Goal: Complete application form: Complete application form

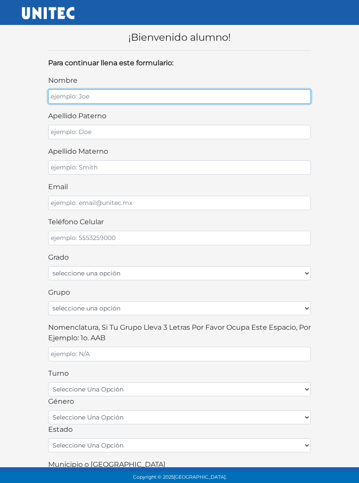
click at [235, 103] on input "nombre" at bounding box center [179, 96] width 263 height 14
click at [239, 92] on input "nombre" at bounding box center [179, 96] width 263 height 14
type input "Paola"
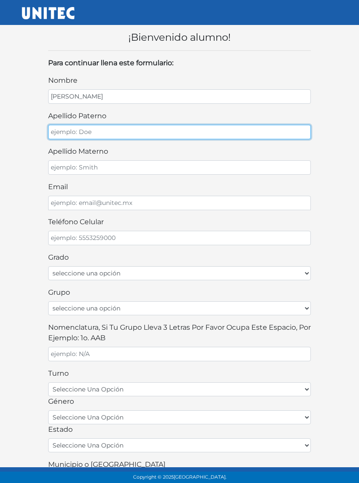
click at [244, 127] on input "apellido paterno" at bounding box center [179, 132] width 263 height 14
type input "M"
type input "Perez"
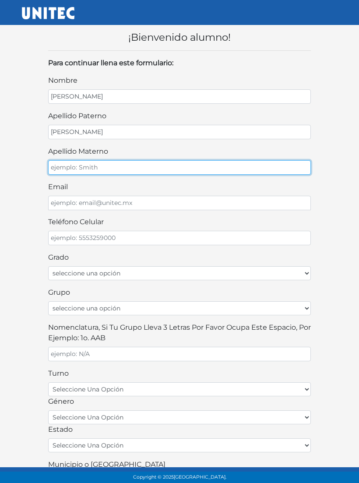
click at [245, 171] on input "apellido materno" at bounding box center [179, 167] width 263 height 14
type input "Aranda"
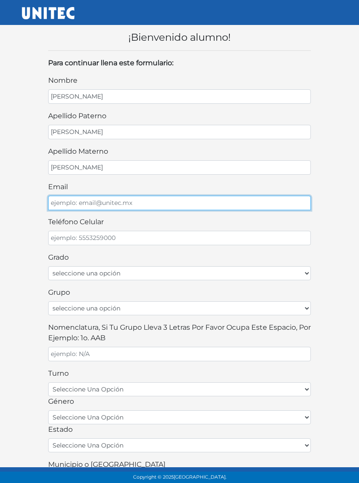
click at [252, 197] on input "email" at bounding box center [179, 203] width 263 height 14
type input "perezarandapaola@gmail.com"
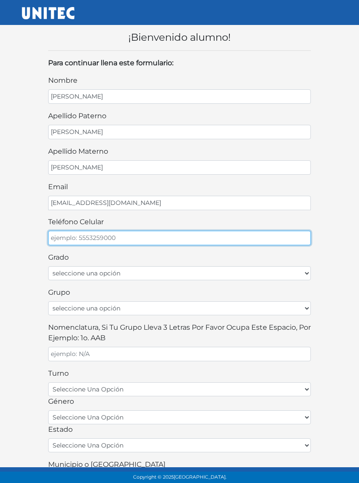
click at [261, 235] on input "teléfono celular" at bounding box center [179, 238] width 263 height 14
type input "5579488141"
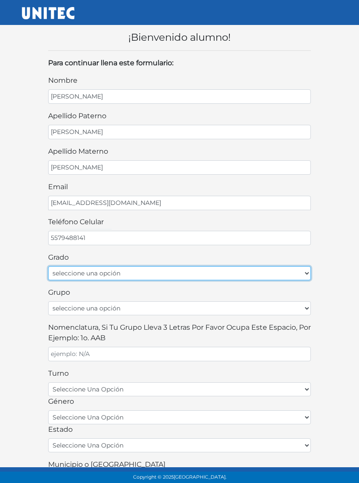
click at [143, 274] on select "seleccione una opción Primer grado Segundo grado Tercer grado Cuarto grado Quin…" at bounding box center [179, 273] width 263 height 14
select select "5to"
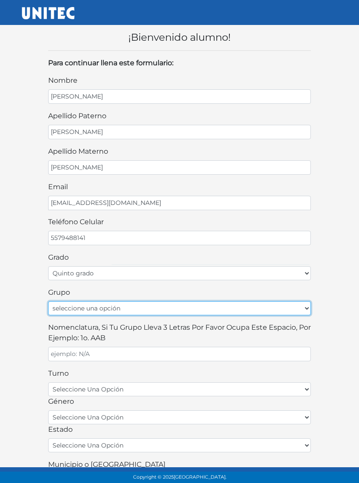
click at [208, 301] on select "seleccione una opción A B C D E F G H I J K L M N O P Q R S T U V W X Y Z" at bounding box center [179, 308] width 263 height 14
click at [178, 301] on select "seleccione una opción A B C D E F G H I J K L M N O P Q R S T U V W X Y Z" at bounding box center [179, 308] width 263 height 14
select select "B"
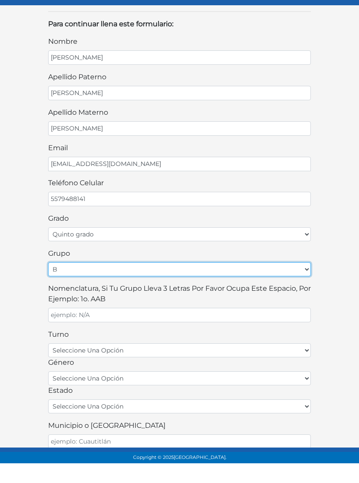
scroll to position [18, 0]
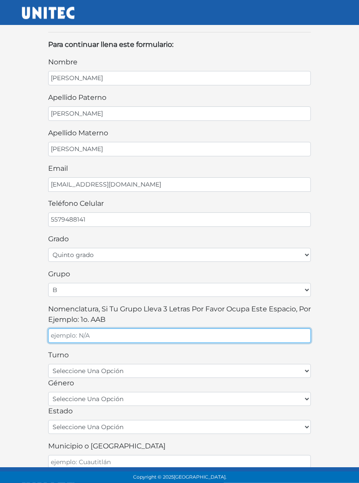
click at [222, 329] on input "Nomenclatura, si tu grupo lleva 3 letras por favor ocupa este espacio, por ejem…" at bounding box center [179, 336] width 263 height 14
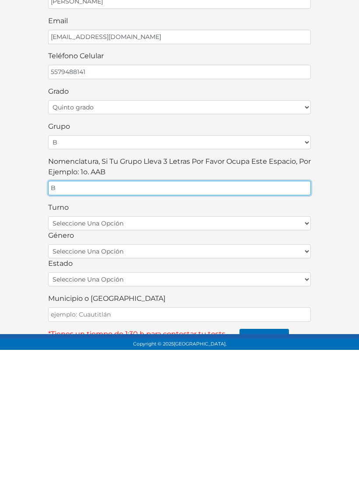
scroll to position [32, 0]
type input "Bba"
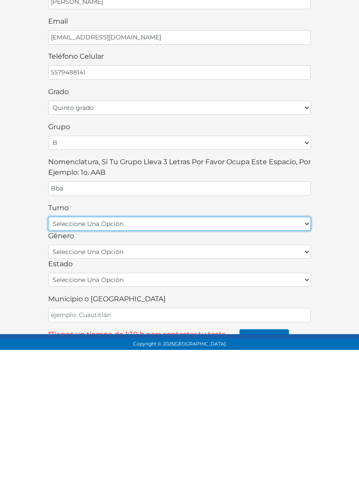
click at [214, 350] on select "seleccione una opción matutino vespertino" at bounding box center [179, 357] width 263 height 14
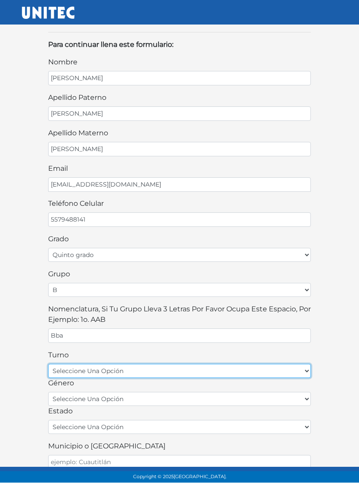
select select "matutino"
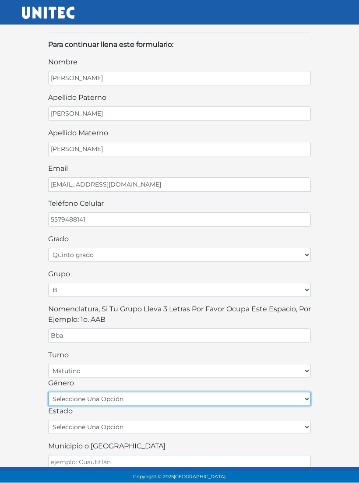
click at [155, 392] on select "seleccione una opción femenino masculino" at bounding box center [179, 399] width 263 height 14
select select "F"
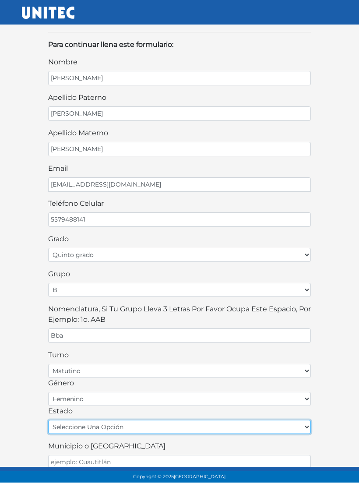
click at [149, 420] on select "seleccione una opción Aguascalientes Baja California Baja California Sur Campec…" at bounding box center [179, 427] width 263 height 14
click at [164, 420] on select "seleccione una opción Aguascalientes Baja California Baja California Sur Campec…" at bounding box center [179, 427] width 263 height 14
select select "MEX"
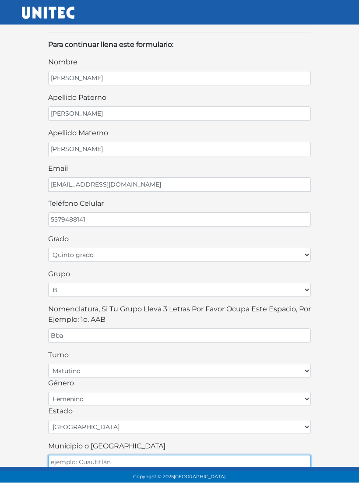
click at [145, 455] on input "Municipio o Alcaldía" at bounding box center [179, 462] width 263 height 14
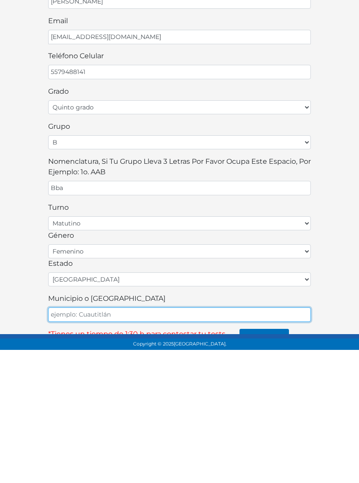
type input "U"
type input "Iztapalapa"
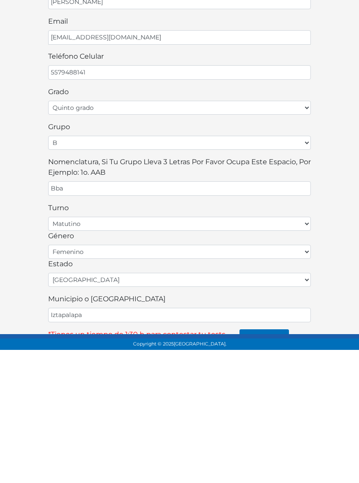
click at [259, 462] on button "continuar" at bounding box center [264, 471] width 49 height 18
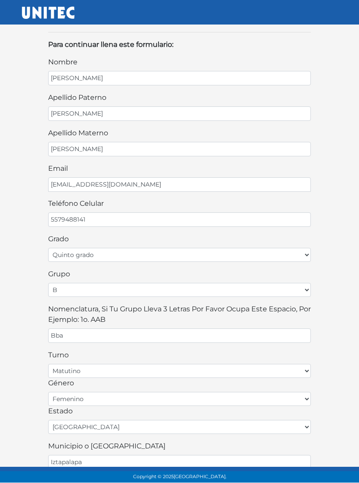
click at [266, 477] on button "continuar" at bounding box center [264, 486] width 49 height 18
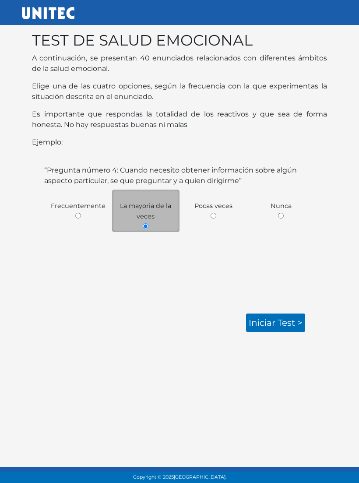
click at [216, 217] on input "radio" at bounding box center [214, 216] width 6 height 6
radio input "true"
click at [288, 323] on link "Iniciar test >" at bounding box center [275, 323] width 59 height 18
click at [292, 325] on link "Iniciar test >" at bounding box center [275, 323] width 59 height 18
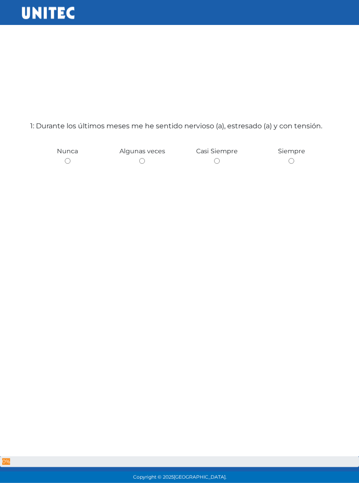
scroll to position [44, 0]
click at [294, 161] on div "Siempre" at bounding box center [291, 151] width 75 height 32
click at [289, 167] on div "Siempre" at bounding box center [291, 151] width 75 height 32
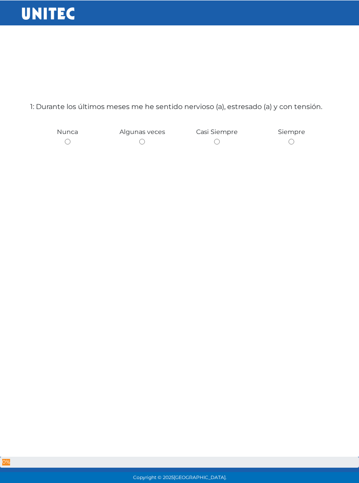
click at [302, 154] on div "1: Durante los últimos meses me he sentido nervioso (a), estresado (a) y con te…" at bounding box center [179, 221] width 302 height 483
click at [291, 144] on input "radio" at bounding box center [292, 141] width 6 height 6
radio input "true"
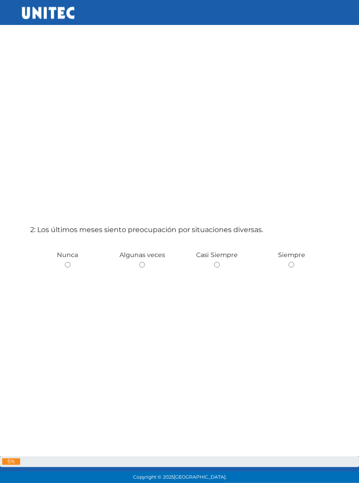
scroll to position [541, 0]
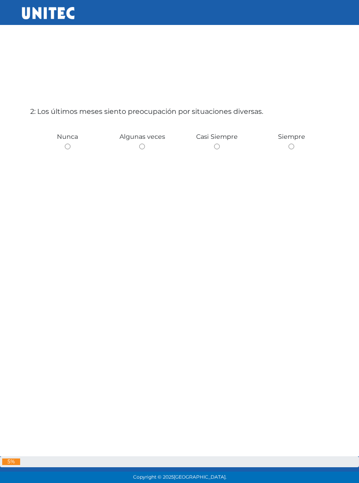
click at [145, 149] on input "radio" at bounding box center [142, 147] width 6 height 6
radio input "true"
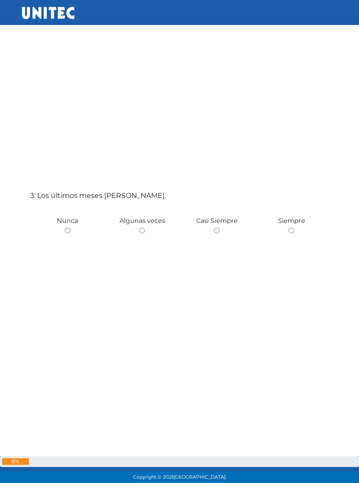
scroll to position [1038, 0]
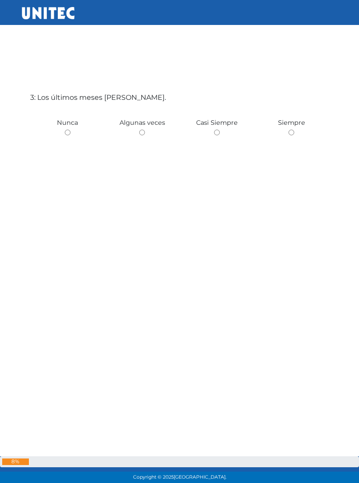
click at [299, 138] on div "Siempre" at bounding box center [291, 122] width 75 height 32
click at [285, 138] on div "Siempre" at bounding box center [291, 122] width 75 height 32
click at [294, 135] on input "radio" at bounding box center [292, 133] width 6 height 6
radio input "true"
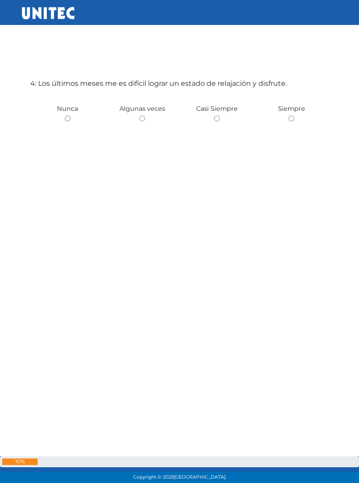
scroll to position [1536, 0]
click at [220, 121] on input "radio" at bounding box center [217, 118] width 6 height 6
radio input "true"
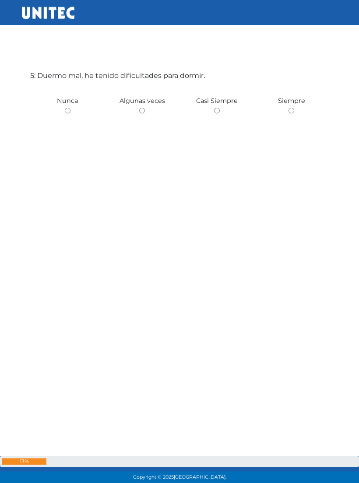
scroll to position [2033, 0]
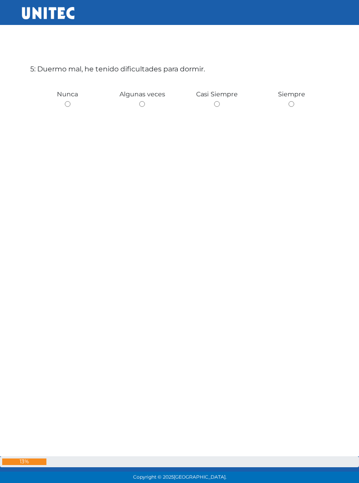
click at [144, 98] on span "Algunas veces" at bounding box center [143, 94] width 46 height 8
click at [145, 107] on input "radio" at bounding box center [142, 104] width 6 height 6
radio input "true"
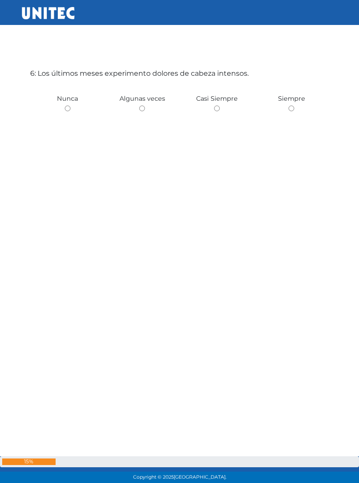
scroll to position [2530, 0]
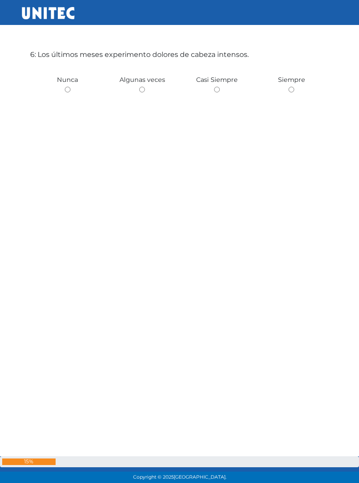
click at [297, 84] on span "Siempre" at bounding box center [291, 80] width 27 height 8
click at [291, 92] on input "radio" at bounding box center [292, 90] width 6 height 6
radio input "true"
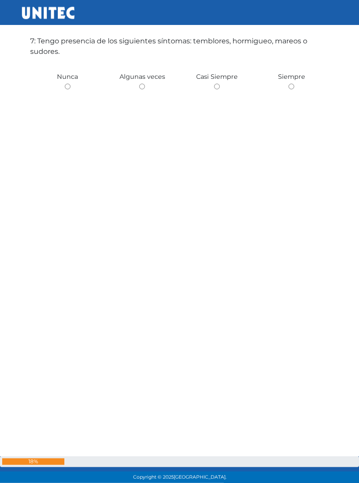
scroll to position [3028, 0]
click at [222, 92] on div "Casi Siempre" at bounding box center [217, 76] width 75 height 32
click at [223, 80] on span "Casi Siempre" at bounding box center [217, 76] width 42 height 8
click at [215, 92] on div "Casi Siempre" at bounding box center [217, 76] width 75 height 32
click at [220, 92] on div "Casi Siempre" at bounding box center [217, 76] width 75 height 32
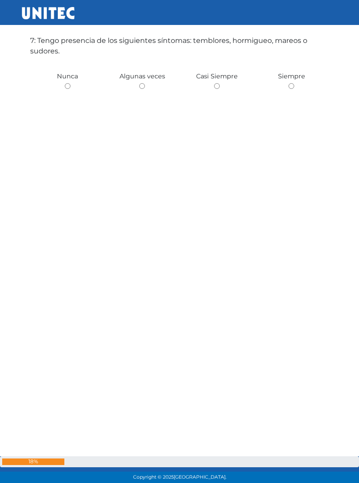
click at [223, 92] on div "Casi Siempre" at bounding box center [217, 76] width 75 height 32
click at [219, 89] on input "radio" at bounding box center [217, 86] width 6 height 6
radio input "true"
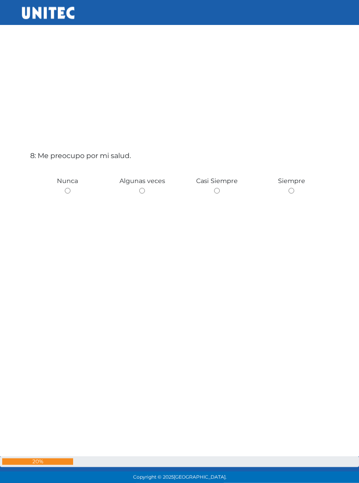
scroll to position [3525, 0]
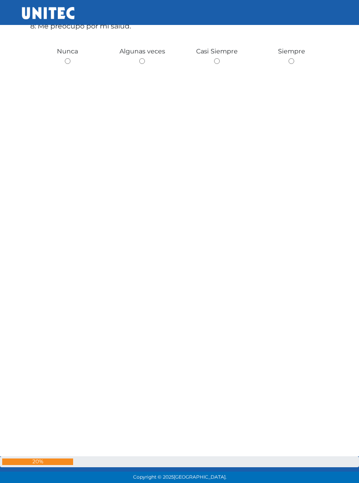
click at [149, 55] on span "Algunas veces" at bounding box center [143, 51] width 46 height 8
click at [147, 67] on div "Algunas veces" at bounding box center [142, 51] width 75 height 32
click at [144, 64] on input "radio" at bounding box center [142, 61] width 6 height 6
radio input "true"
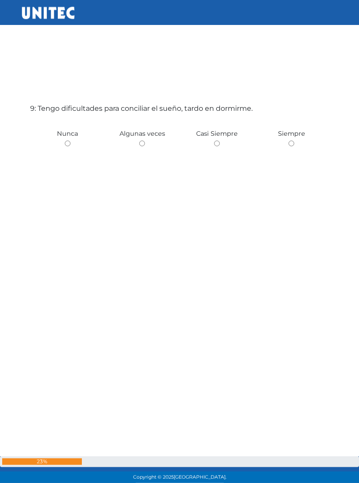
scroll to position [4022, 0]
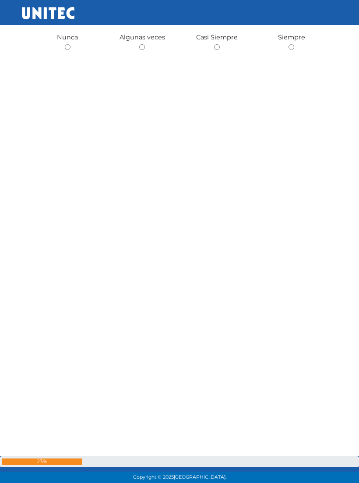
click at [65, 41] on span "Nunca" at bounding box center [67, 37] width 21 height 8
click at [74, 53] on div "Nunca" at bounding box center [67, 37] width 75 height 32
click at [70, 50] on input "radio" at bounding box center [68, 47] width 6 height 6
radio input "true"
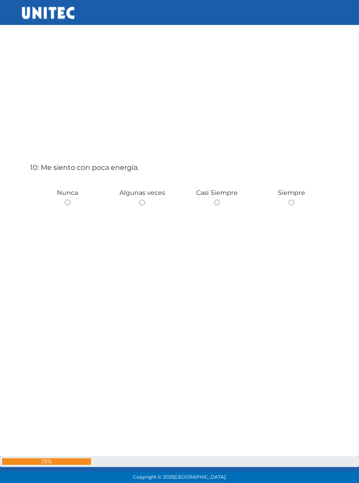
scroll to position [4520, 0]
click at [291, 35] on input "radio" at bounding box center [292, 33] width 6 height 6
radio input "true"
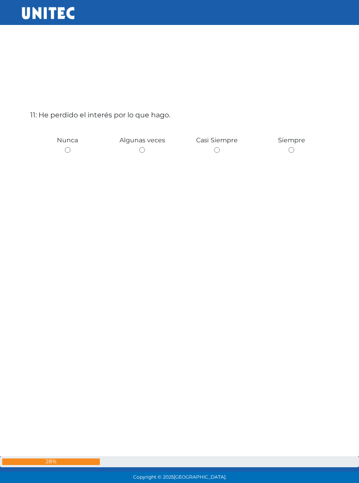
scroll to position [5017, 0]
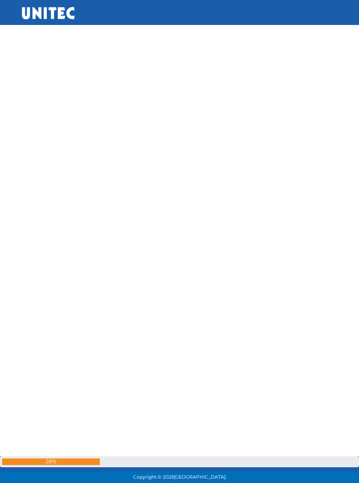
click at [295, 25] on div "Siempre" at bounding box center [291, 9] width 75 height 32
click at [293, 21] on input "radio" at bounding box center [292, 19] width 6 height 6
radio input "true"
click at [217, 7] on input "radio" at bounding box center [217, 4] width 6 height 6
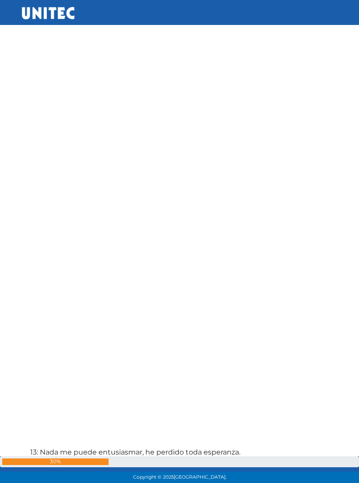
radio input "true"
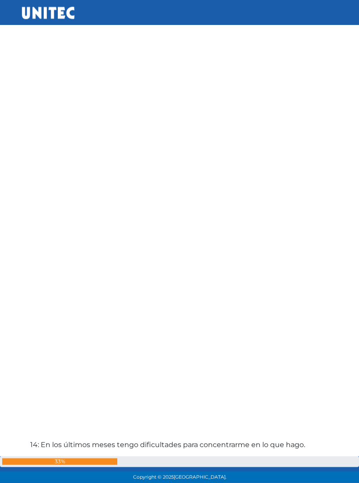
scroll to position [6011, 0]
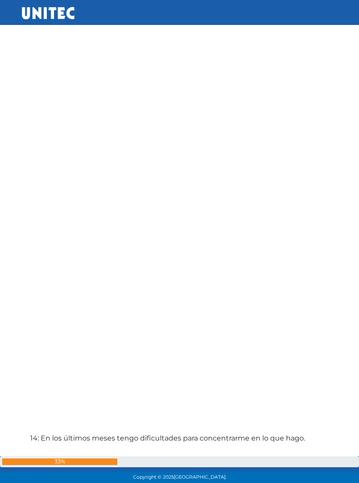
radio input "true"
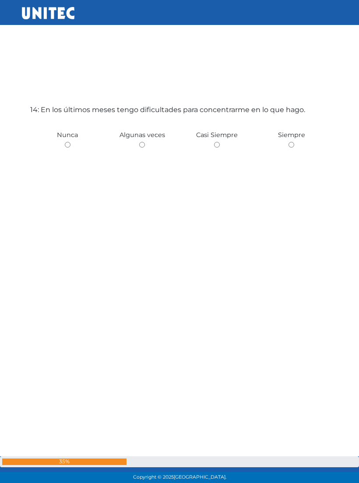
scroll to position [6509, 0]
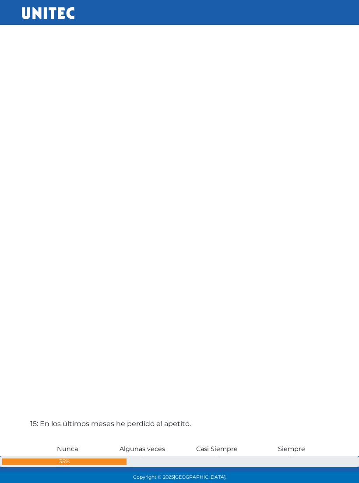
radio input "true"
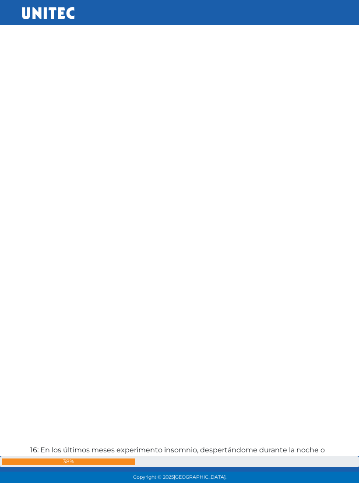
scroll to position [7006, 0]
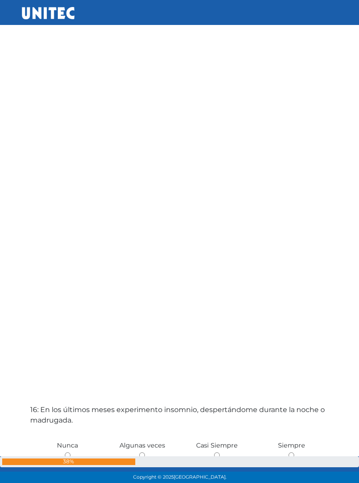
radio input "true"
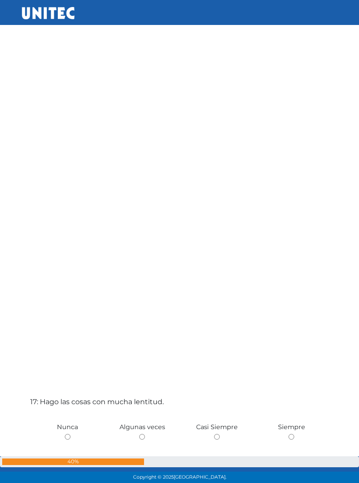
scroll to position [7503, 0]
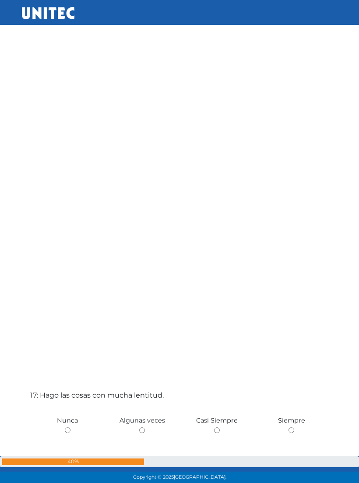
click at [139, 181] on div "16: En los últimos meses experimento insomnio, despertándome durante la noche o…" at bounding box center [179, 27] width 302 height 483
radio input "true"
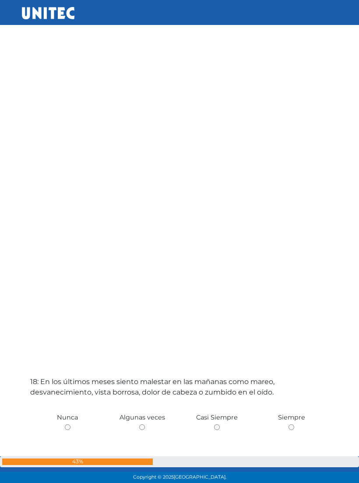
scroll to position [8000, 0]
click at [215, 171] on div "17: Hago las cosas con mucha lentitud. [GEOGRAPHIC_DATA] Algunas veces Casi Sie…" at bounding box center [179, 13] width 302 height 483
radio input "true"
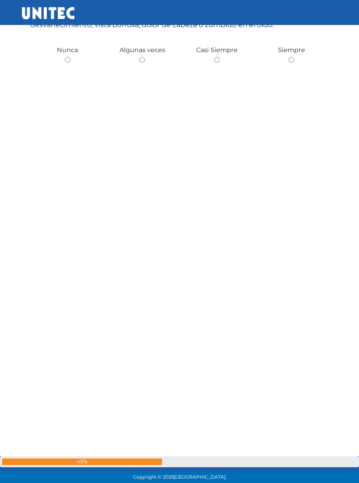
scroll to position [8498, 0]
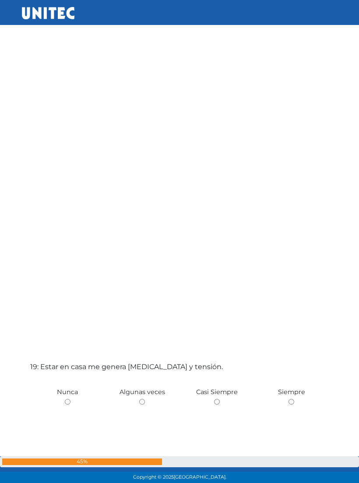
radio input "true"
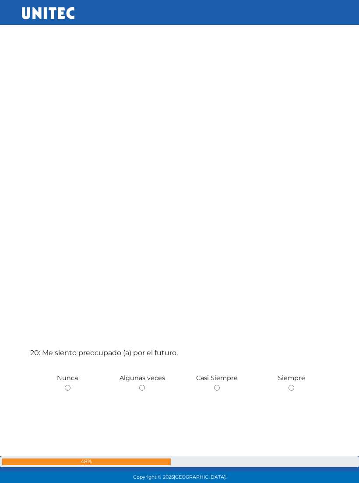
radio input "true"
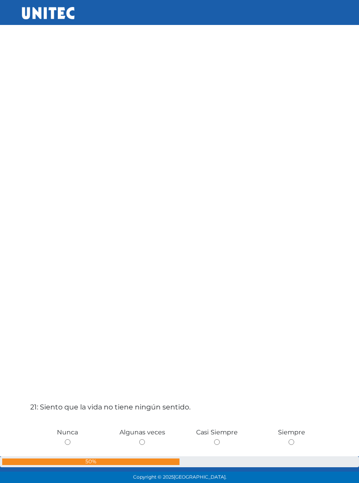
scroll to position [9391, 0]
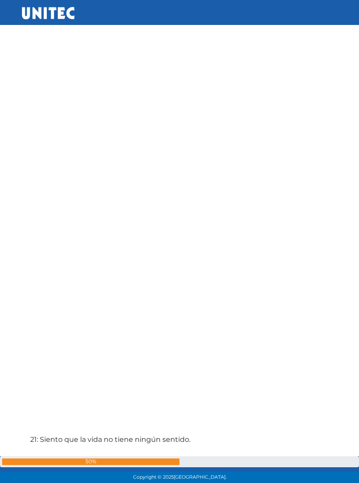
radio input "true"
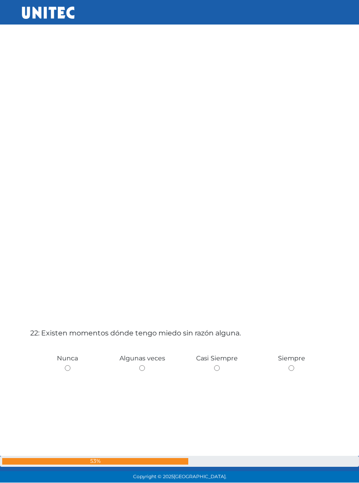
scroll to position [9990, 0]
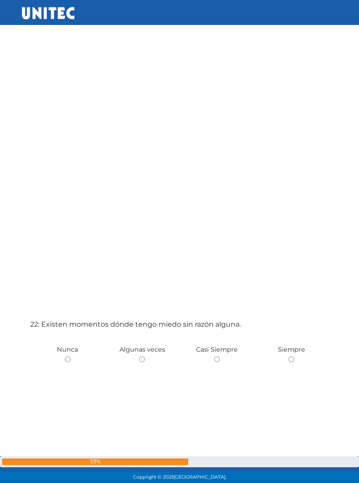
radio input "true"
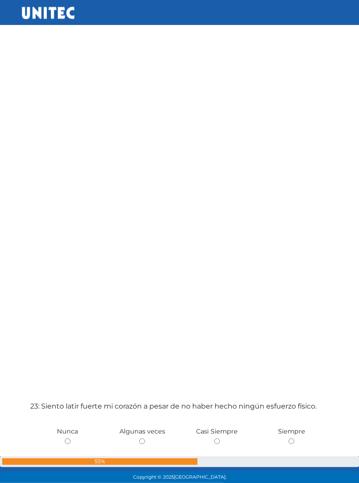
scroll to position [10487, 0]
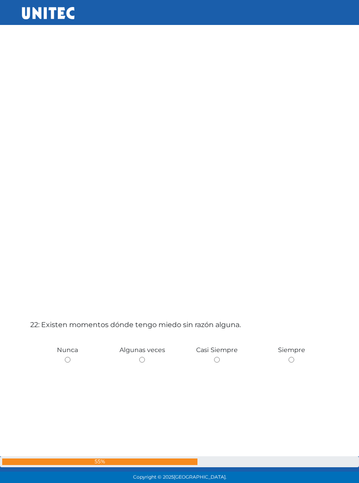
radio input "true"
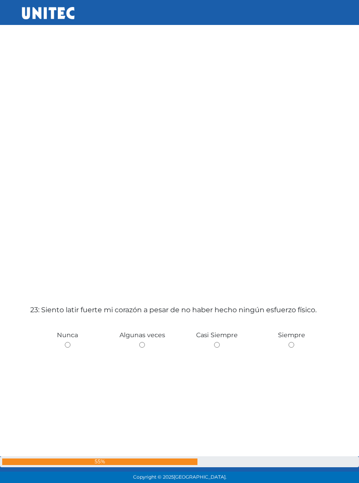
radio input "true"
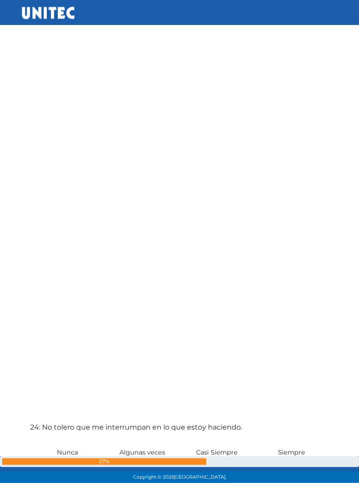
scroll to position [10984, 0]
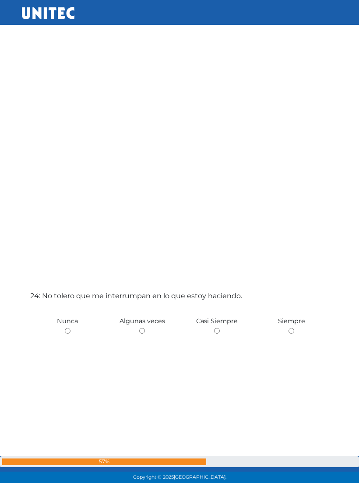
radio input "true"
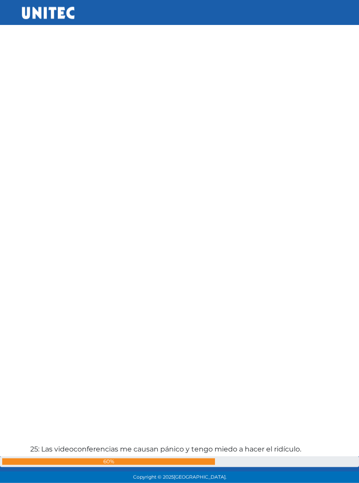
scroll to position [11482, 0]
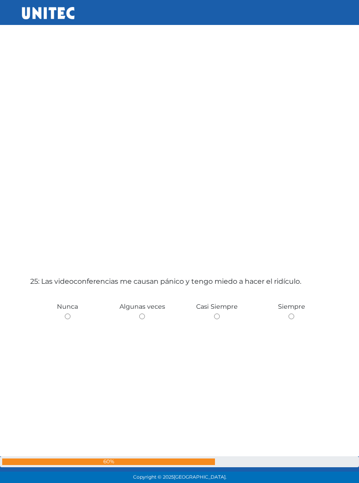
radio input "true"
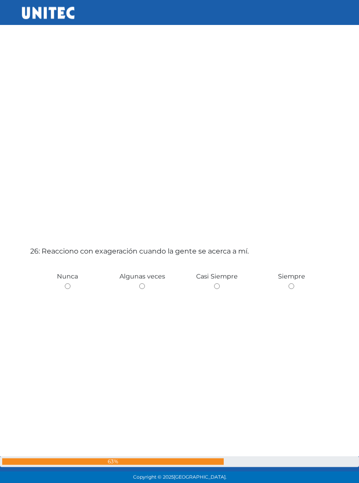
scroll to position [11996, 0]
radio input "true"
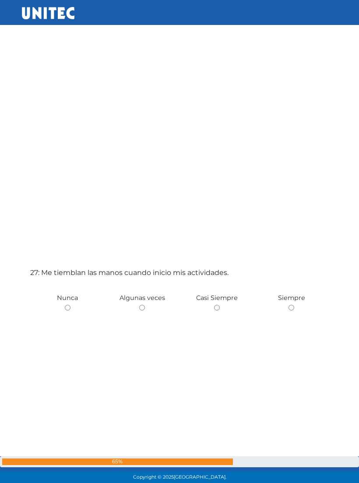
scroll to position [12476, 0]
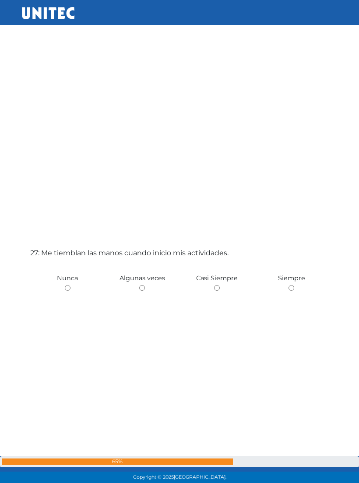
radio input "true"
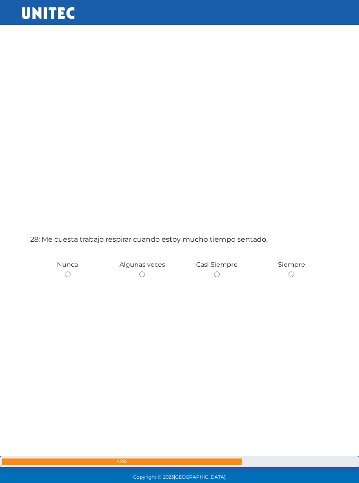
scroll to position [12973, 0]
radio input "true"
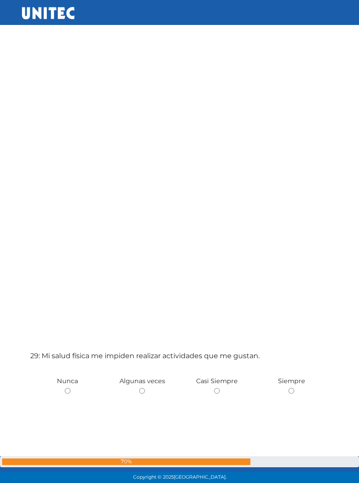
scroll to position [13471, 0]
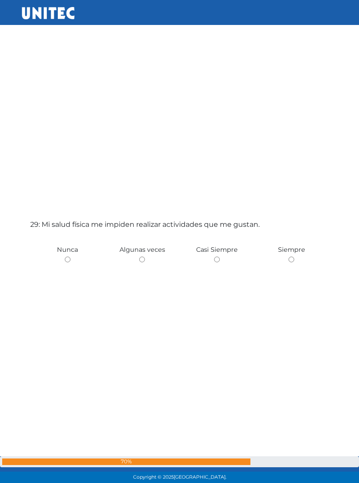
radio input "true"
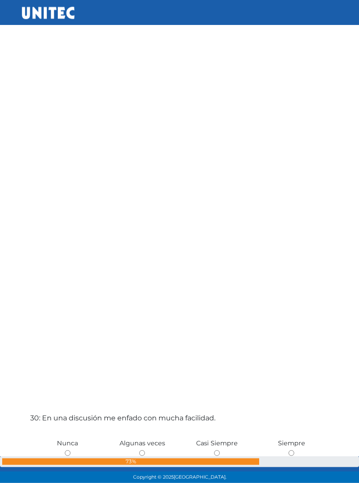
scroll to position [13968, 0]
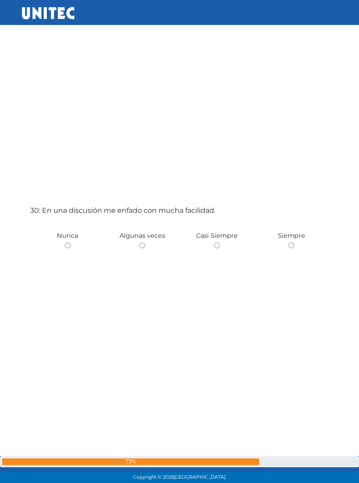
radio input "true"
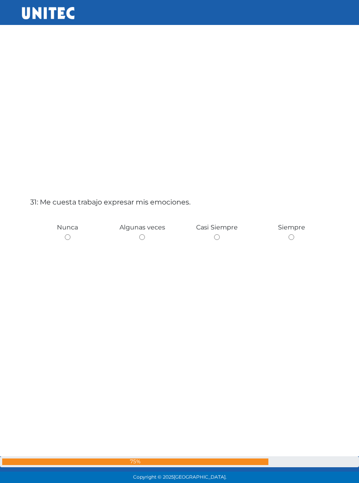
scroll to position [14465, 0]
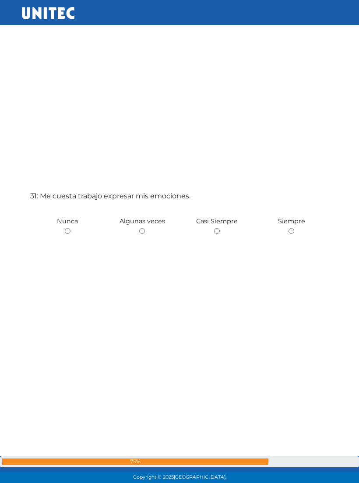
radio input "true"
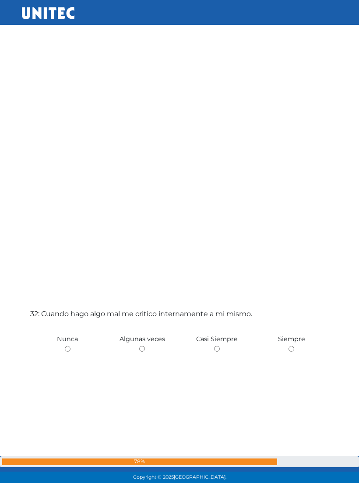
scroll to position [14962, 0]
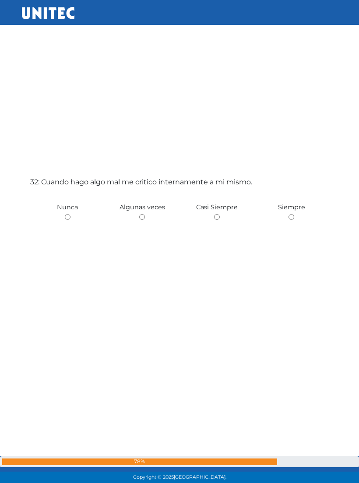
radio input "true"
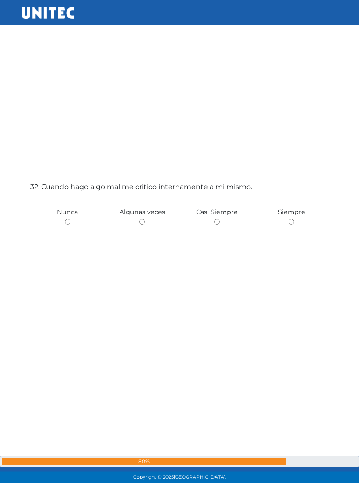
radio input "true"
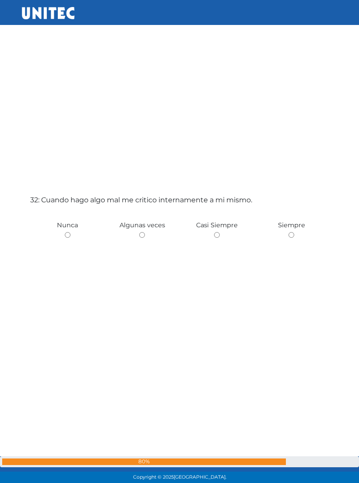
scroll to position [14945, 0]
radio input "true"
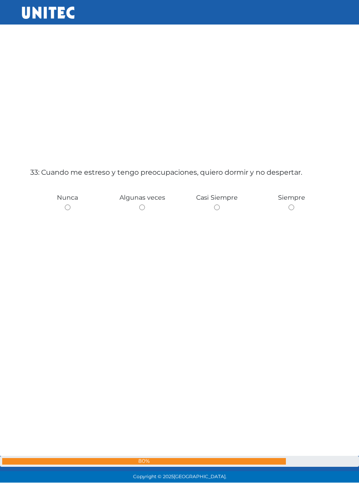
scroll to position [15460, 0]
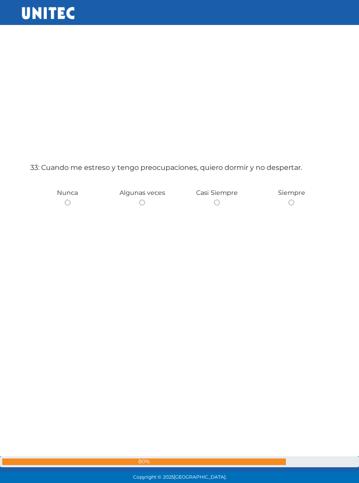
radio input "true"
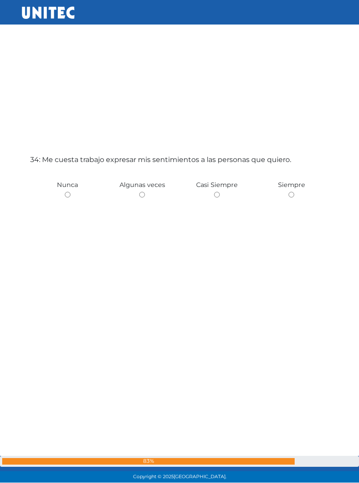
scroll to position [15957, 0]
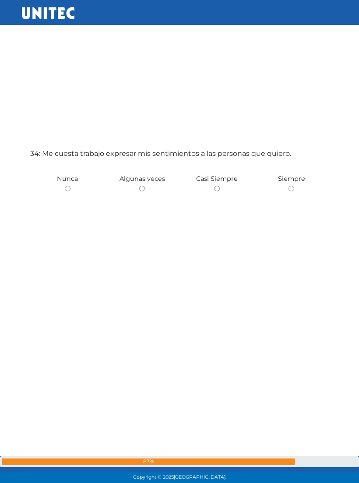
radio input "true"
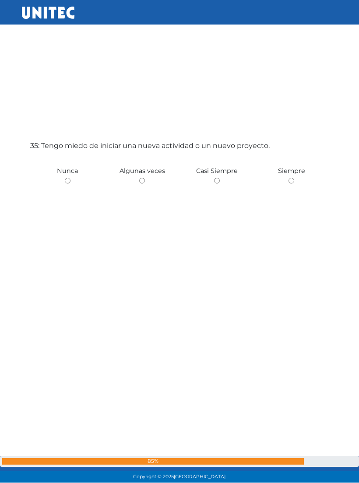
scroll to position [16454, 0]
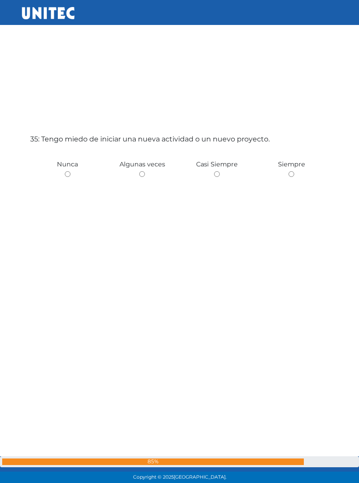
radio input "true"
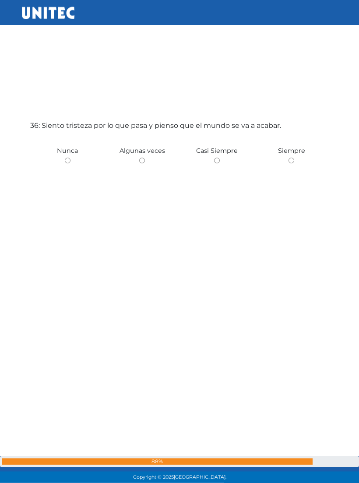
scroll to position [16952, 0]
radio input "true"
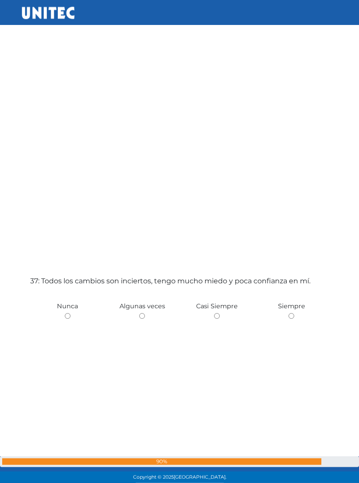
scroll to position [17449, 0]
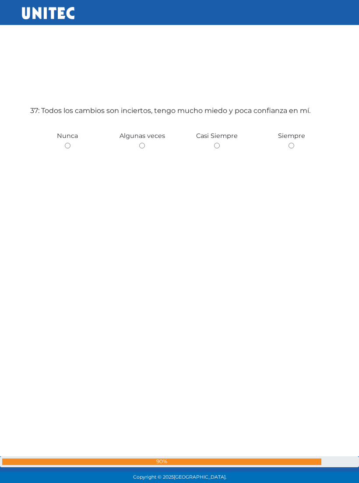
radio input "true"
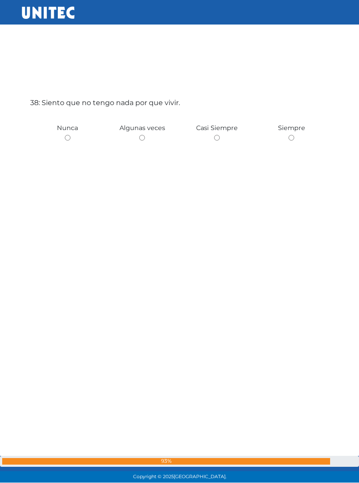
scroll to position [17946, 0]
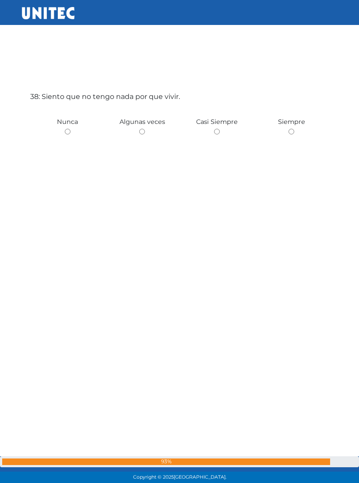
radio input "true"
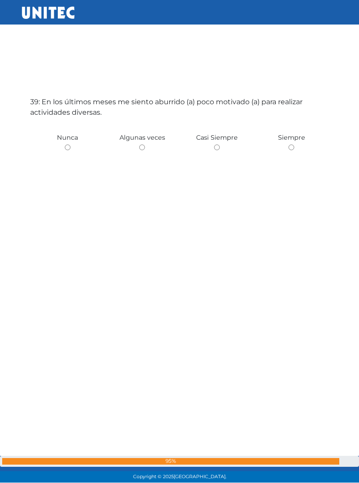
scroll to position [18444, 0]
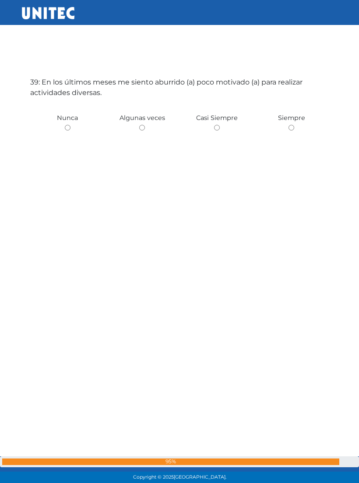
radio input "true"
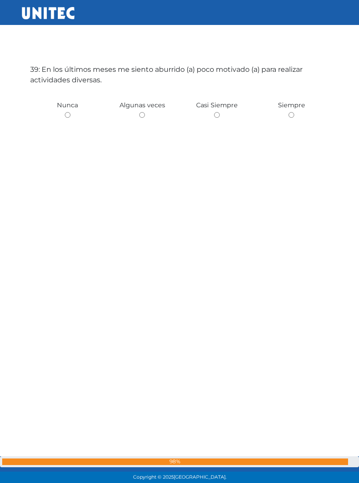
radio input "true"
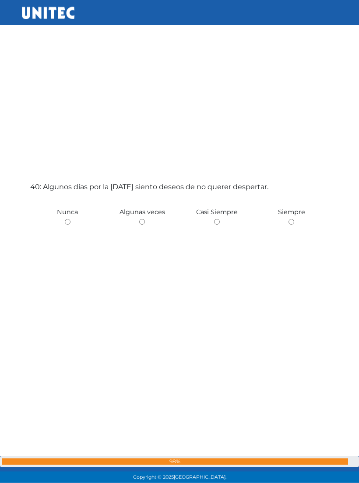
scroll to position [18941, 0]
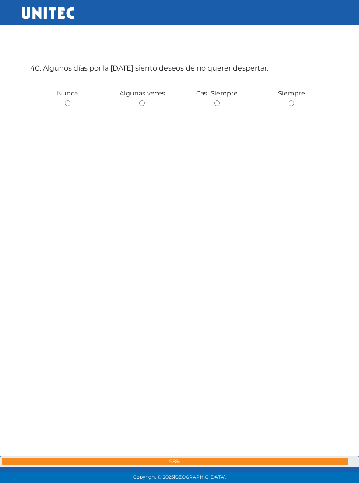
radio input "true"
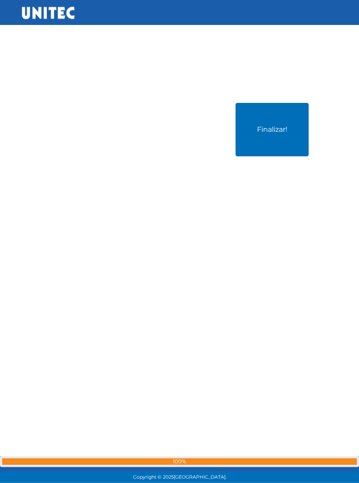
scroll to position [19438, 0]
radio input "true"
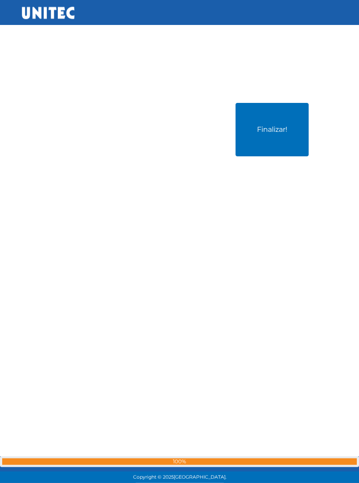
scroll to position [19935, 0]
click at [283, 157] on button "Finalizar!" at bounding box center [272, 129] width 73 height 53
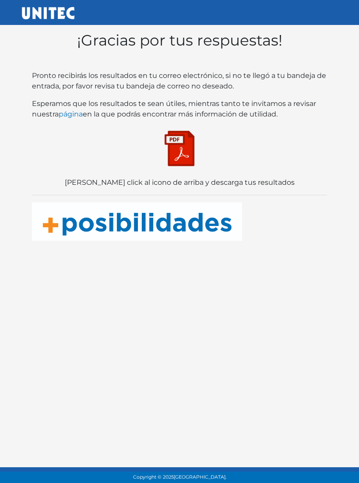
click at [176, 142] on img at bounding box center [180, 149] width 44 height 44
